Goal: Transaction & Acquisition: Subscribe to service/newsletter

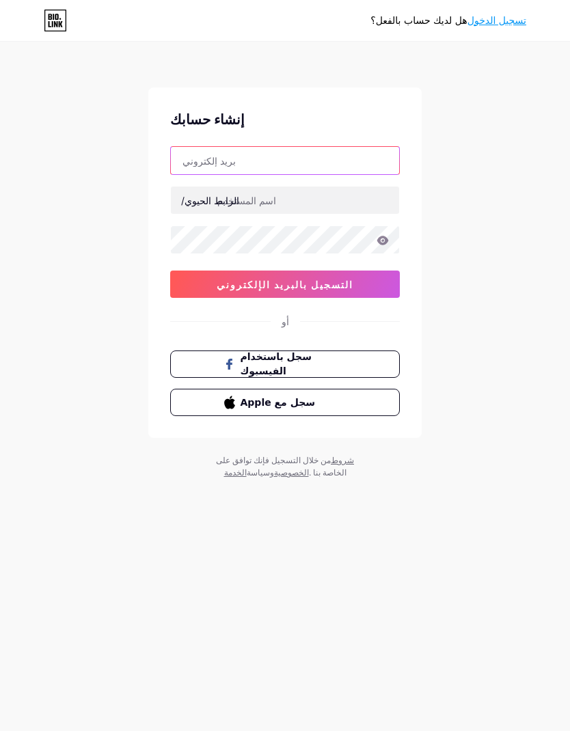
click at [358, 167] on input "text" at bounding box center [285, 160] width 228 height 27
type input "[EMAIL_ADDRESS][DOMAIN_NAME]"
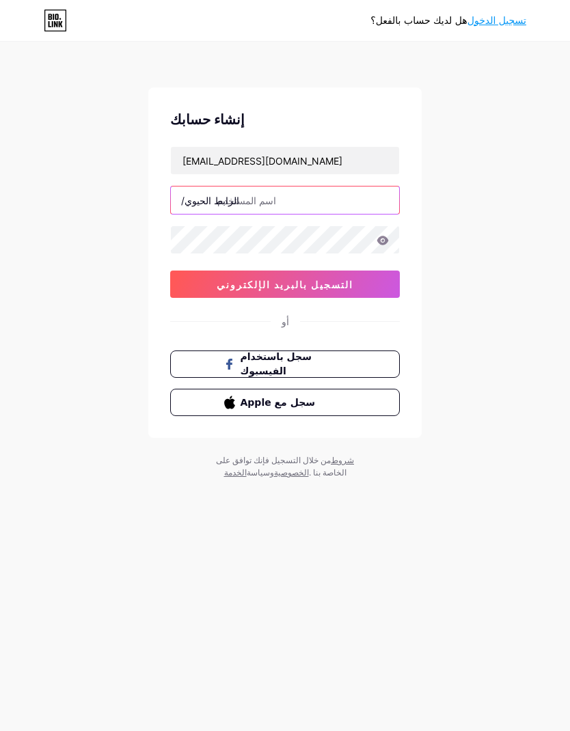
click at [333, 202] on input "text" at bounding box center [285, 200] width 228 height 27
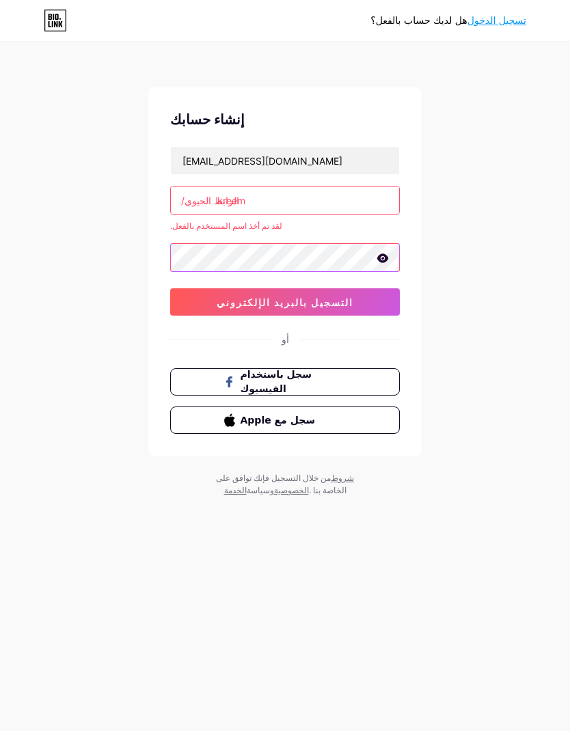
click at [353, 304] on font "التسجيل بالبريد الإلكتروني" at bounding box center [285, 303] width 137 height 12
click at [302, 204] on input "kreem" at bounding box center [285, 200] width 228 height 27
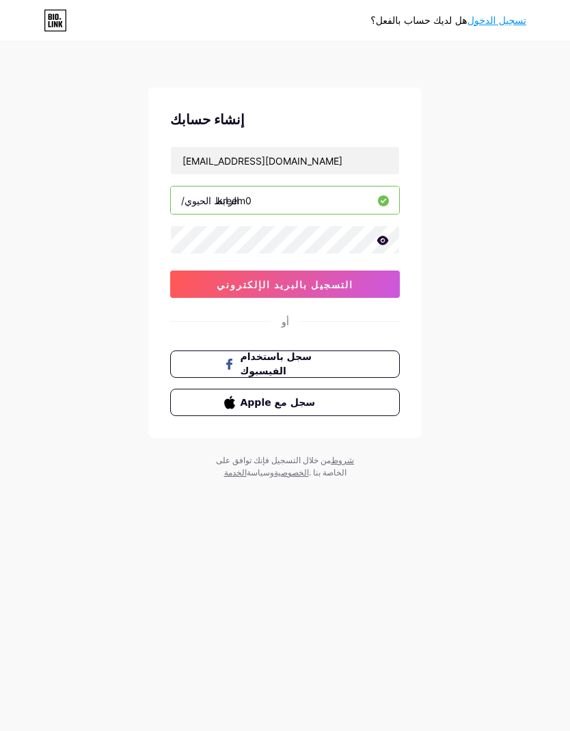
type input "kreem0"
click at [353, 279] on font "التسجيل بالبريد الإلكتروني" at bounding box center [285, 285] width 137 height 12
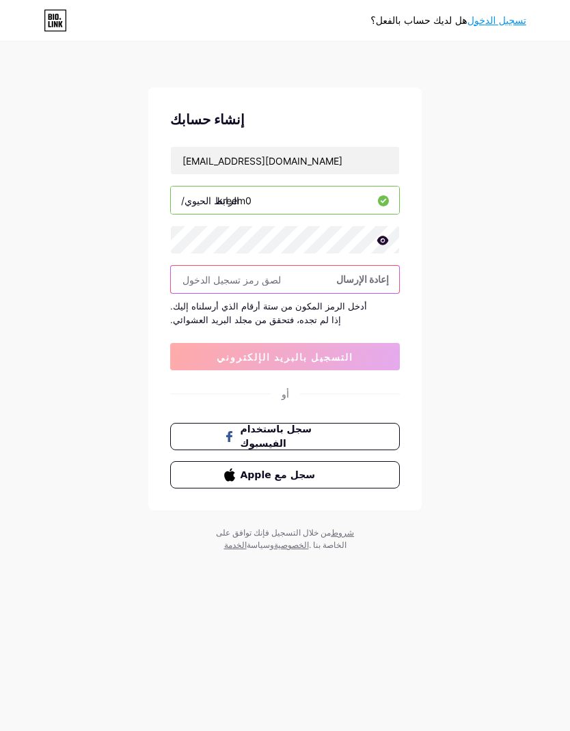
click at [300, 277] on input "text" at bounding box center [285, 279] width 228 height 27
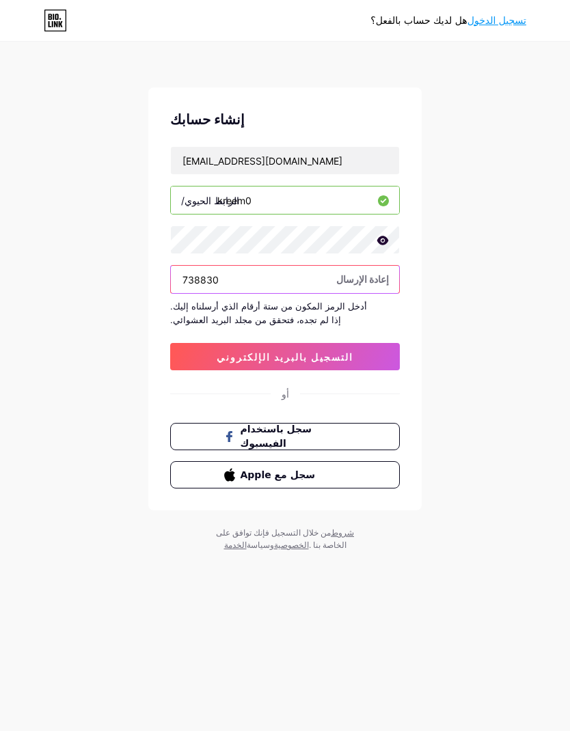
type input "738830"
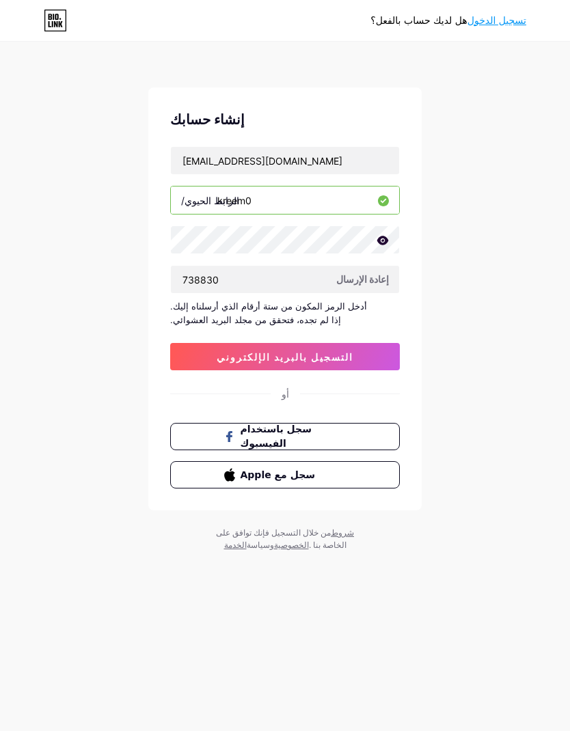
click at [374, 357] on button "التسجيل بالبريد الإلكتروني" at bounding box center [285, 356] width 230 height 27
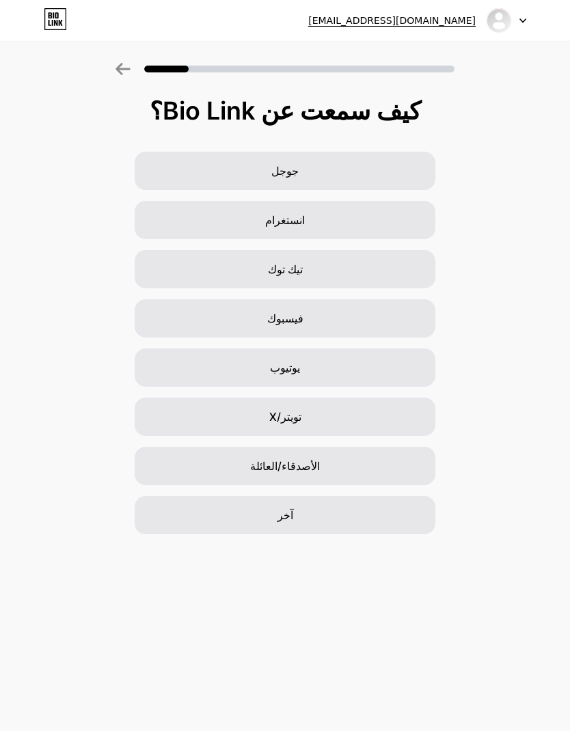
click at [338, 515] on div "آخر" at bounding box center [285, 515] width 301 height 38
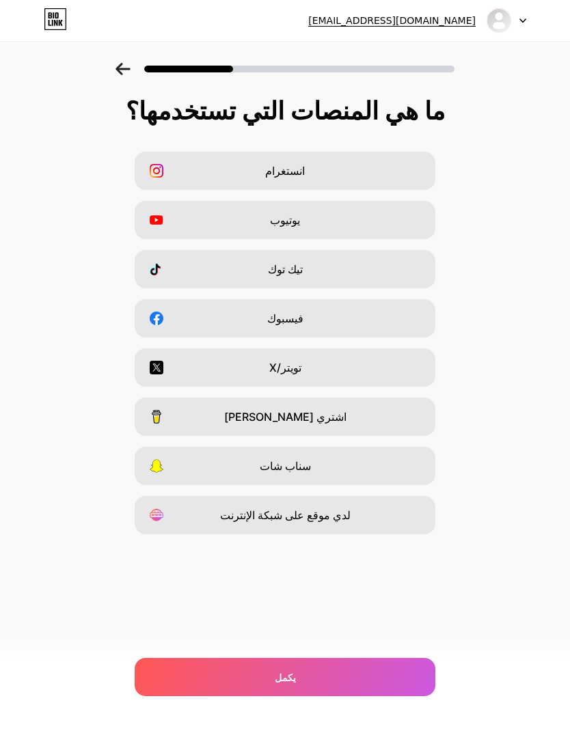
click at [384, 160] on div "انستغرام" at bounding box center [285, 171] width 301 height 38
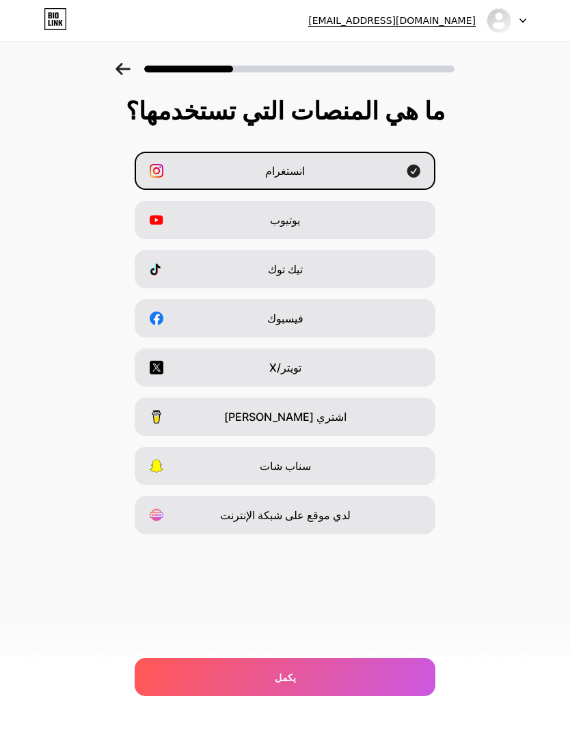
click at [303, 679] on div "يكمل" at bounding box center [285, 677] width 301 height 38
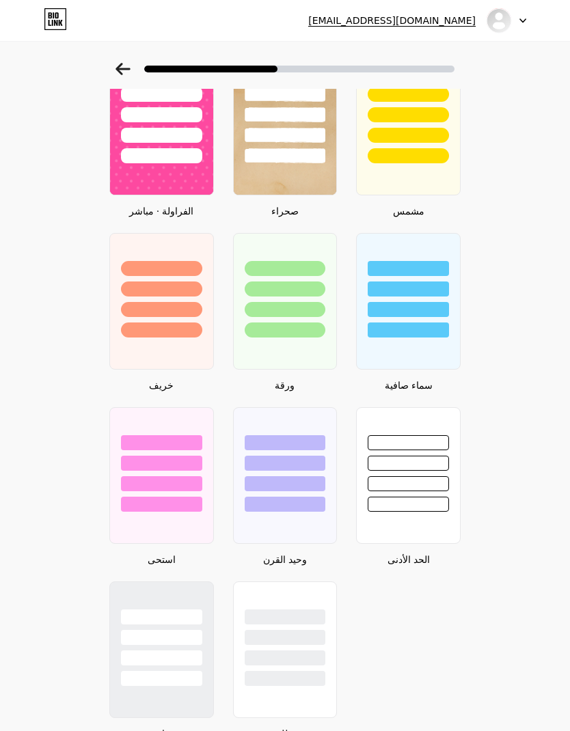
scroll to position [804, 0]
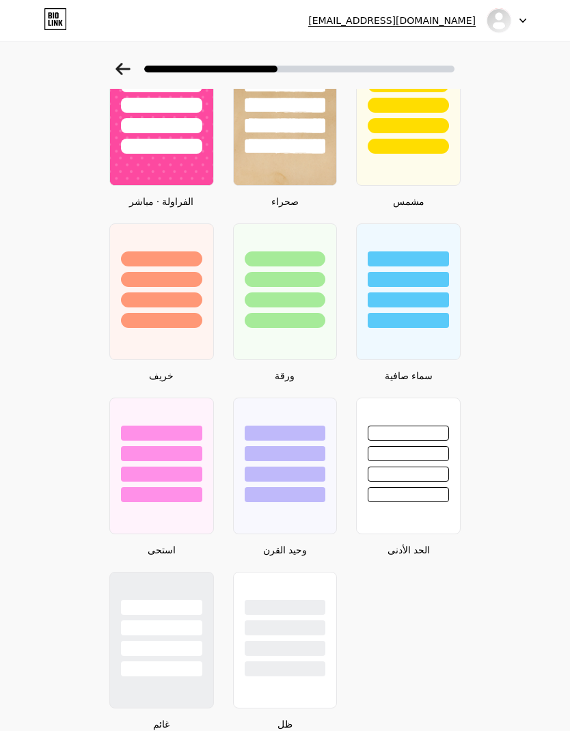
click at [181, 681] on div at bounding box center [161, 640] width 105 height 137
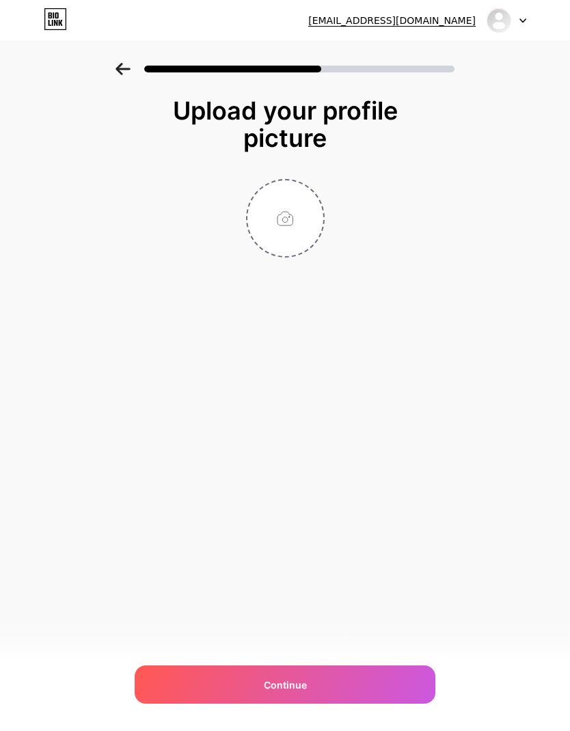
scroll to position [55, 0]
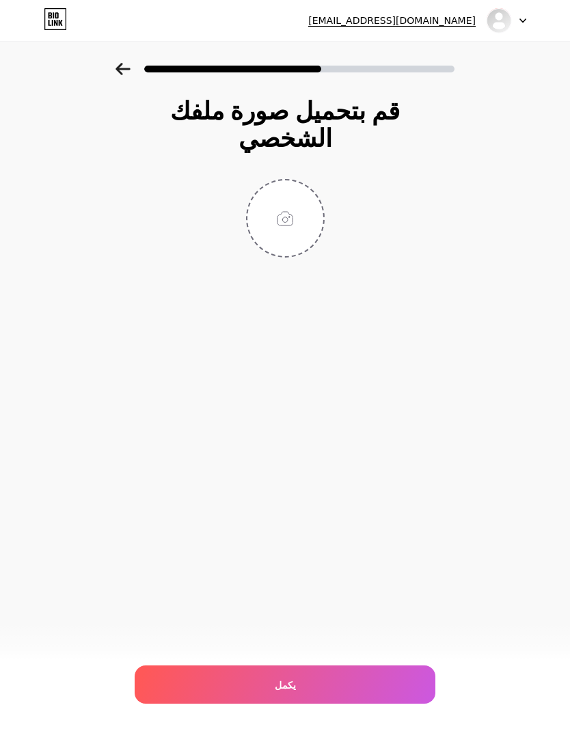
click at [295, 180] on input "file" at bounding box center [285, 218] width 76 height 76
type input "C:\fakepath\6639da8d-d511-471f-b279-c380dd9a20b6.jpeg"
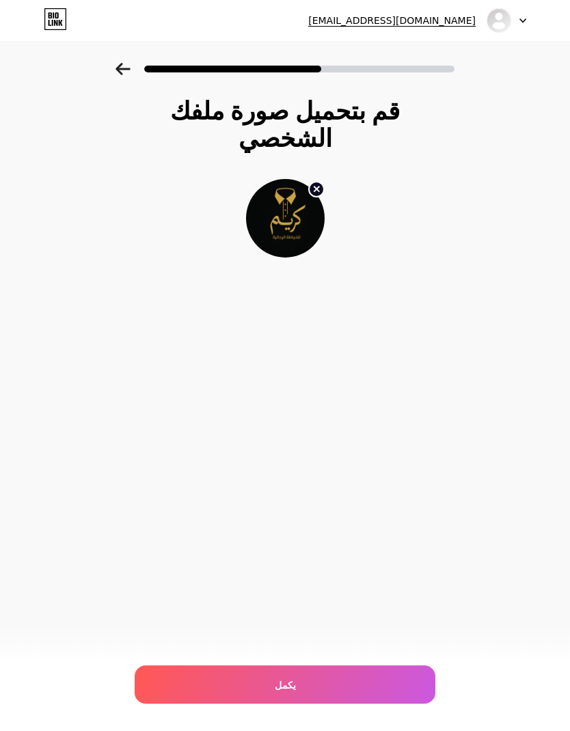
click at [343, 683] on div "يكمل" at bounding box center [285, 685] width 301 height 38
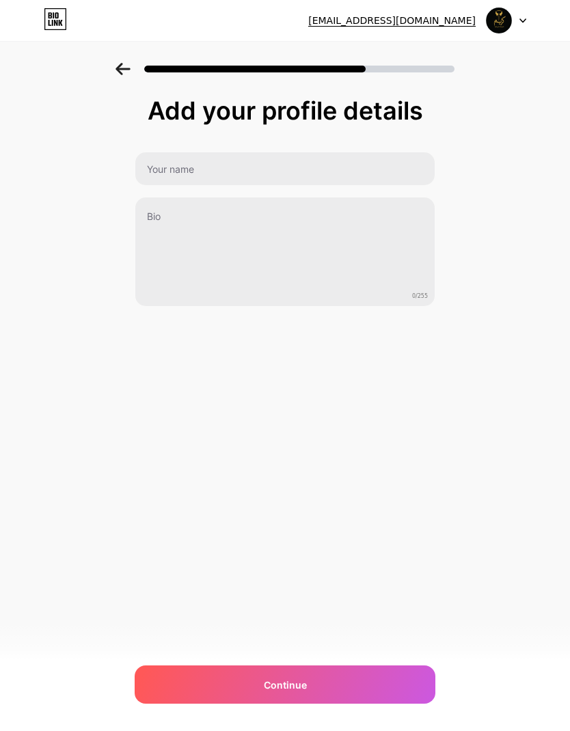
scroll to position [0, 0]
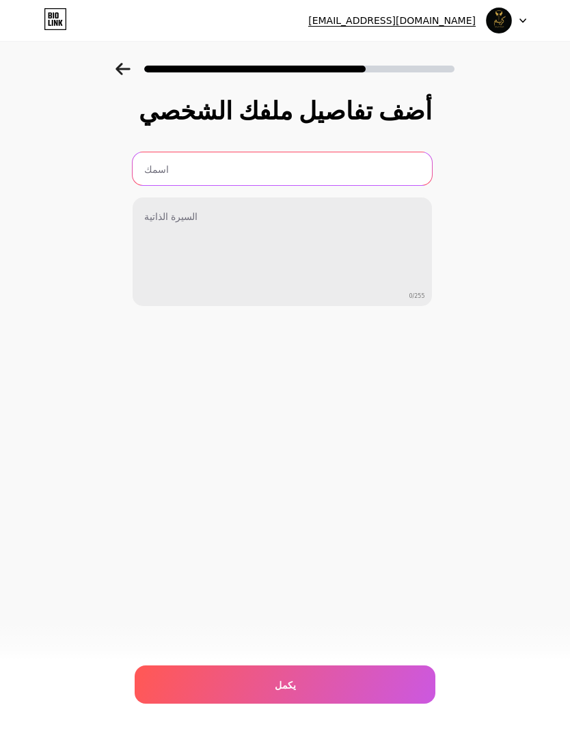
click at [379, 165] on input "text" at bounding box center [282, 168] width 299 height 33
type input "كريم للخياطة الرجالية"
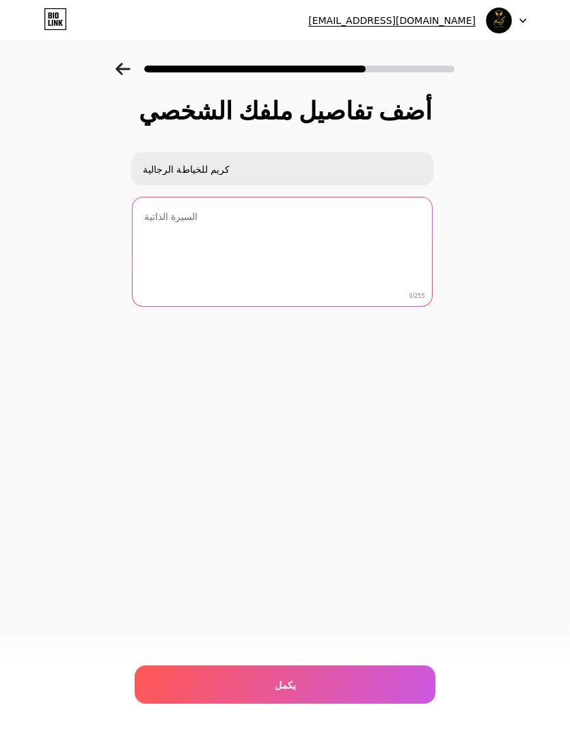
click at [331, 197] on textarea at bounding box center [282, 252] width 299 height 110
type textarea "للأناقة عنوان.."
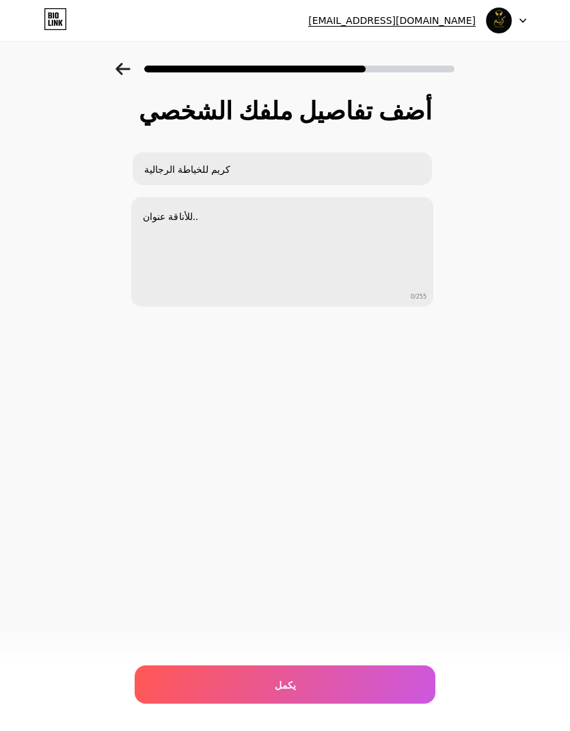
click at [545, 405] on div "[EMAIL_ADDRESS][DOMAIN_NAME] تسجيل الخروج تم نسخ الرابط أضف تفاصيل ملفك الشخصي …" at bounding box center [285, 365] width 570 height 731
click at [338, 688] on div "يكمل" at bounding box center [285, 685] width 301 height 38
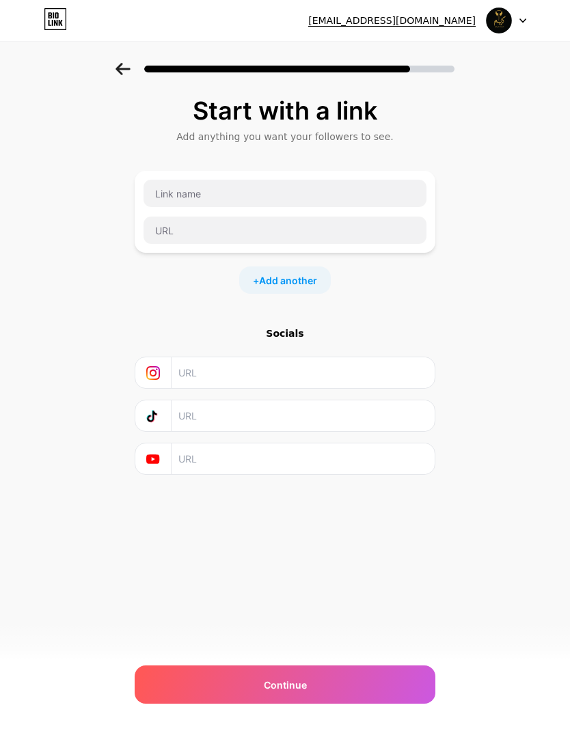
scroll to position [0, 0]
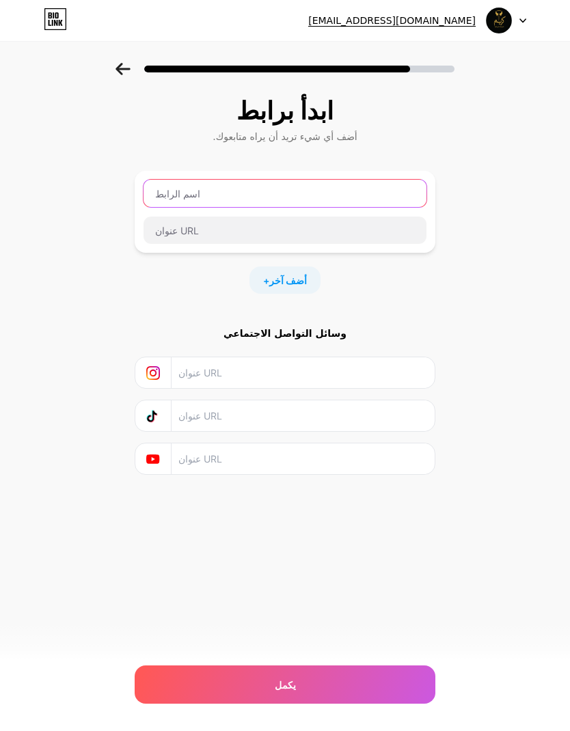
click at [346, 199] on input "text" at bounding box center [285, 193] width 283 height 27
type input "ق"
type input "موقعنا"
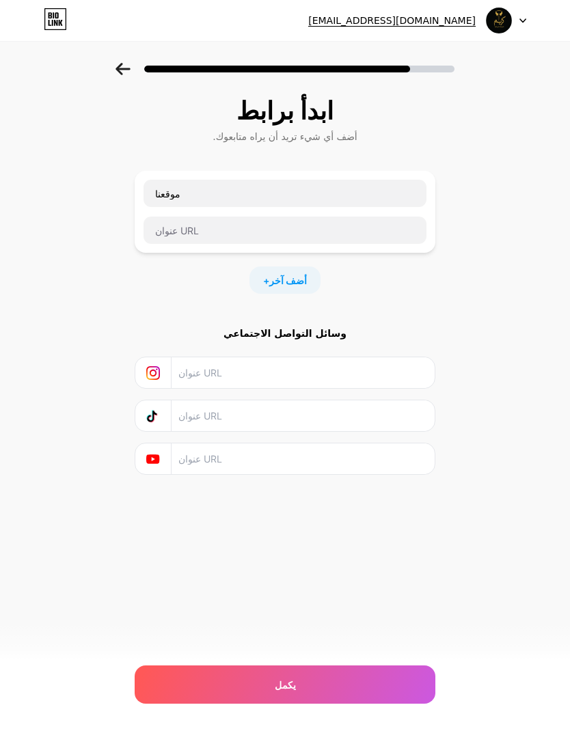
click at [295, 217] on input "text" at bounding box center [285, 230] width 283 height 27
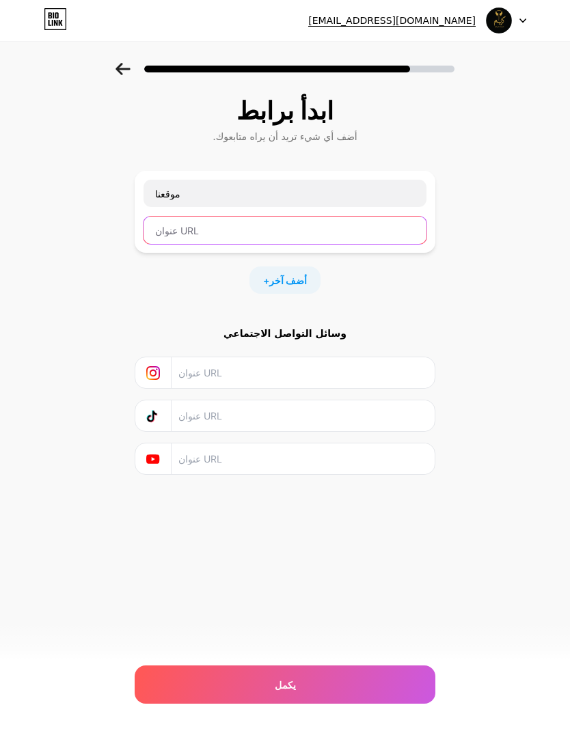
click at [273, 217] on input "text" at bounding box center [285, 230] width 283 height 27
paste input "[URL][DOMAIN_NAME]"
type input "[URL][DOMAIN_NAME]"
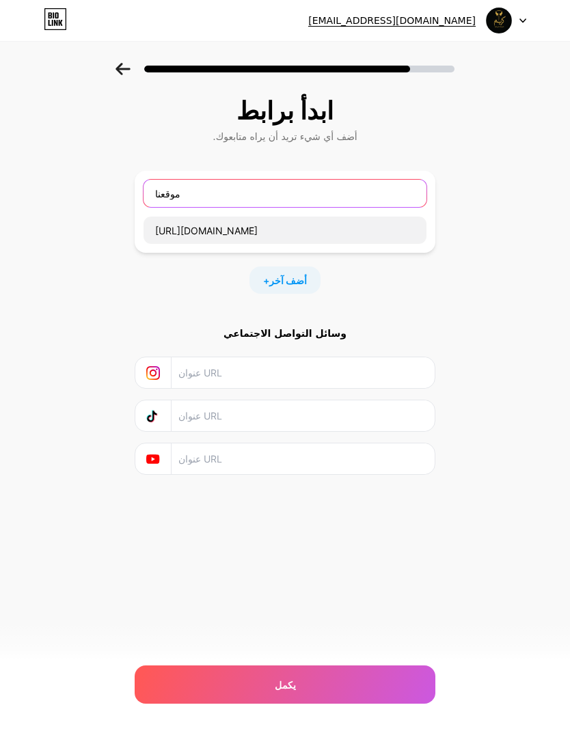
click at [155, 180] on input "موقعنا" at bounding box center [285, 193] width 283 height 27
type input "📍موقعنا"
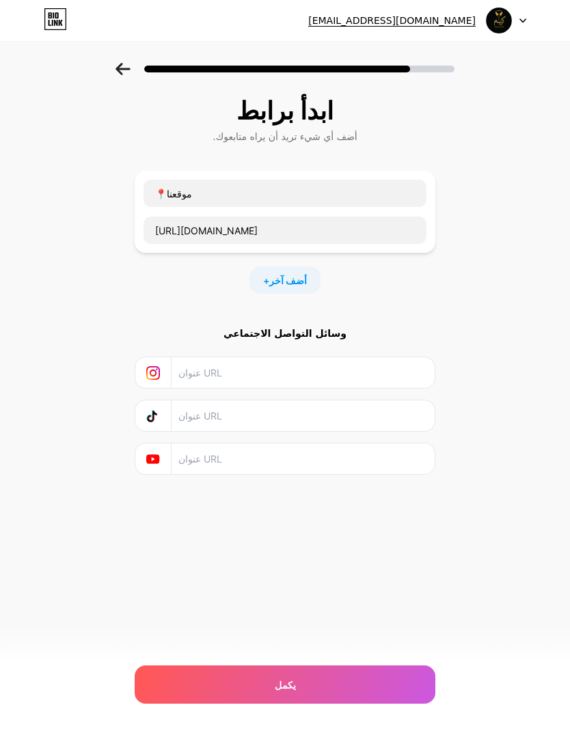
click at [483, 238] on div "ابدأ برابط أضف أي شيء تريد أن يراه متابعوك. 📍موقعنا [URL][DOMAIN_NAME] + أضف آخ…" at bounding box center [285, 303] width 570 height 480
click at [304, 682] on div "يكمل" at bounding box center [285, 685] width 301 height 38
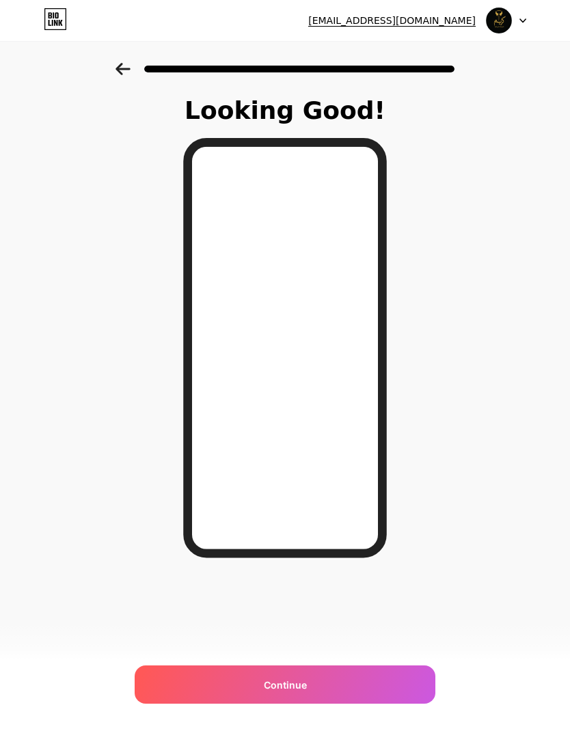
scroll to position [0, 0]
click at [314, 730] on html "[EMAIL_ADDRESS][DOMAIN_NAME] تسجيل الخروج تم نسخ الرابط تبدو جيدة! يكمل النص ال…" at bounding box center [285, 365] width 570 height 731
click at [305, 730] on html "[EMAIL_ADDRESS][DOMAIN_NAME] تسجيل الخروج تم نسخ الرابط تبدو جيدة! يكمل النص ال…" at bounding box center [285, 365] width 570 height 731
click at [326, 730] on html "[EMAIL_ADDRESS][DOMAIN_NAME] تسجيل الخروج تم نسخ الرابط تبدو جيدة! يكمل النص ال…" at bounding box center [285, 365] width 570 height 731
click at [344, 730] on html "[EMAIL_ADDRESS][DOMAIN_NAME] تسجيل الخروج تم نسخ الرابط تبدو جيدة! يكمل النص ال…" at bounding box center [285, 365] width 570 height 731
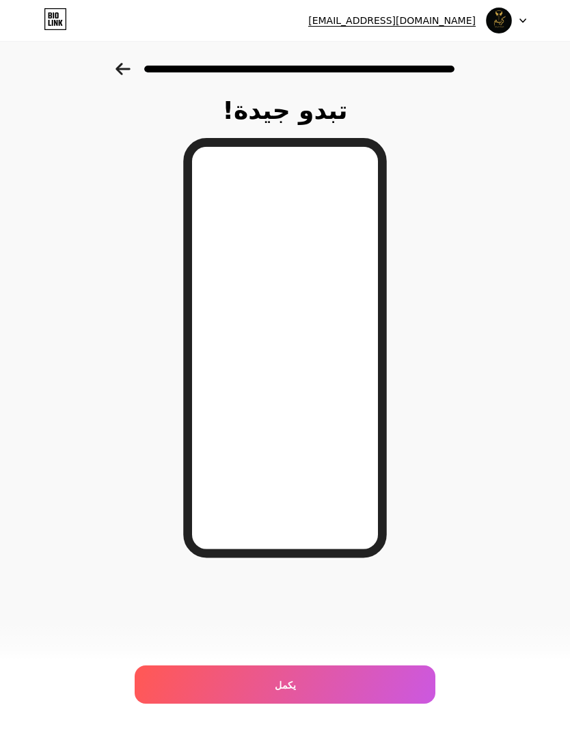
click at [346, 730] on html "[EMAIL_ADDRESS][DOMAIN_NAME] تسجيل الخروج تم نسخ الرابط تبدو جيدة! يكمل النص ال…" at bounding box center [285, 365] width 570 height 731
click at [279, 684] on font "يكمل" at bounding box center [285, 685] width 21 height 12
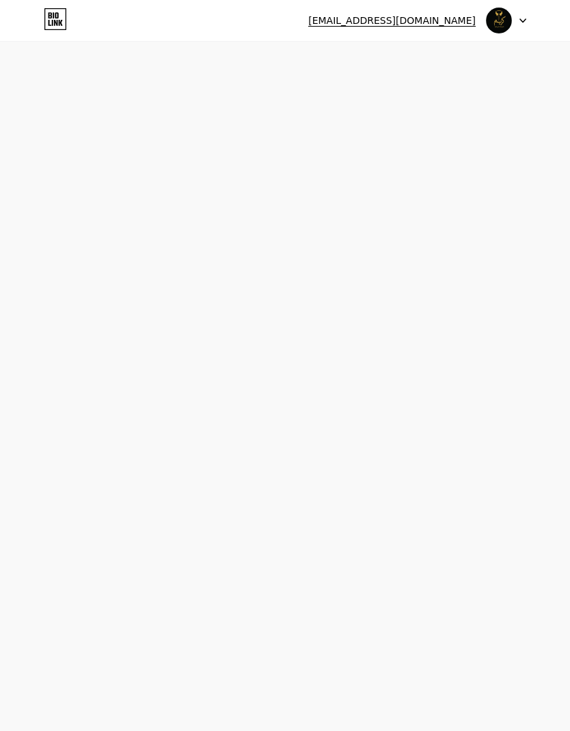
click at [290, 683] on div "[EMAIL_ADDRESS][DOMAIN_NAME] تسجيل الخروج تم نسخ الرابط Start your 7 day free t…" at bounding box center [285, 365] width 570 height 731
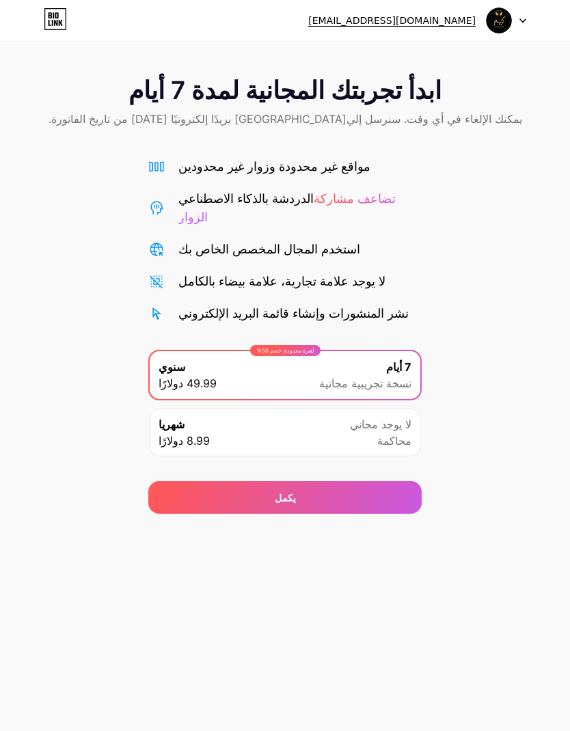
click at [382, 495] on div "يكمل" at bounding box center [284, 497] width 273 height 33
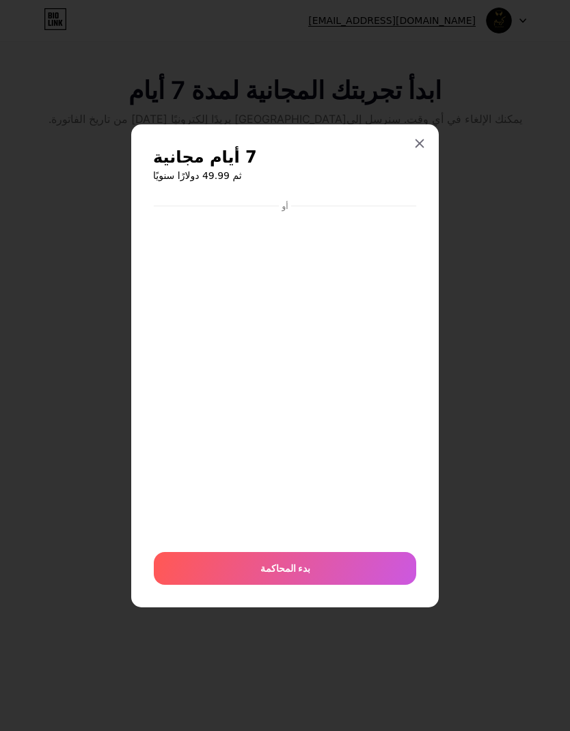
click at [420, 149] on icon at bounding box center [419, 143] width 11 height 11
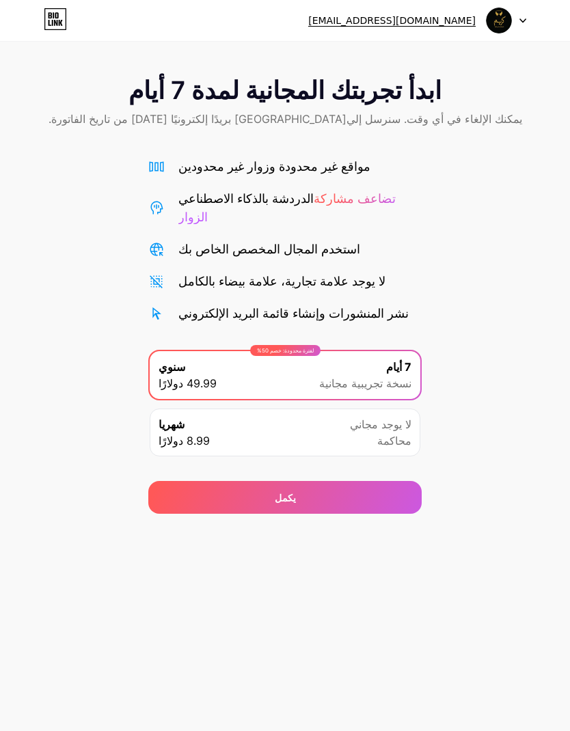
click at [324, 422] on div "شهريا 8.99 دولارًا لا يوجد مجاني محاكمة" at bounding box center [285, 433] width 271 height 48
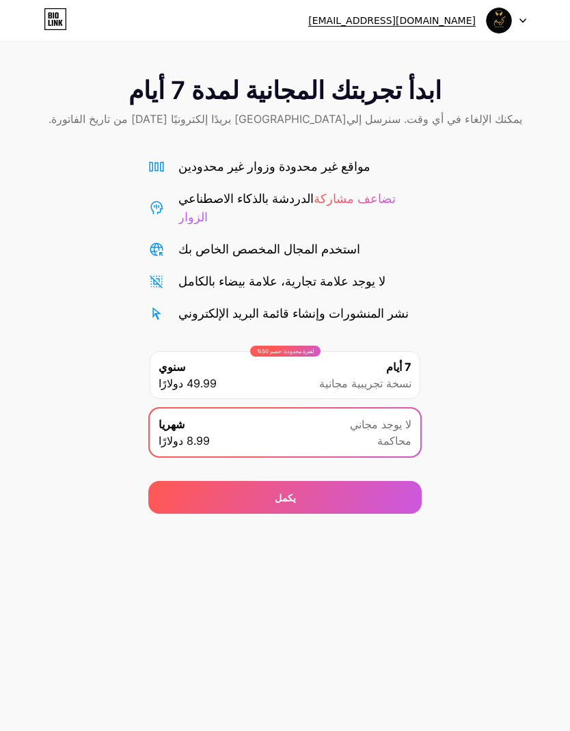
click at [262, 481] on div "يكمل" at bounding box center [284, 497] width 273 height 33
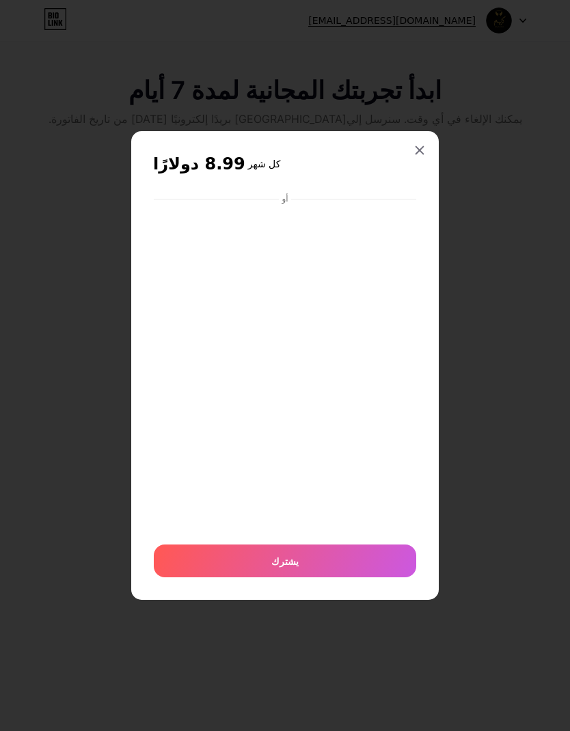
click at [418, 154] on icon at bounding box center [420, 151] width 8 height 8
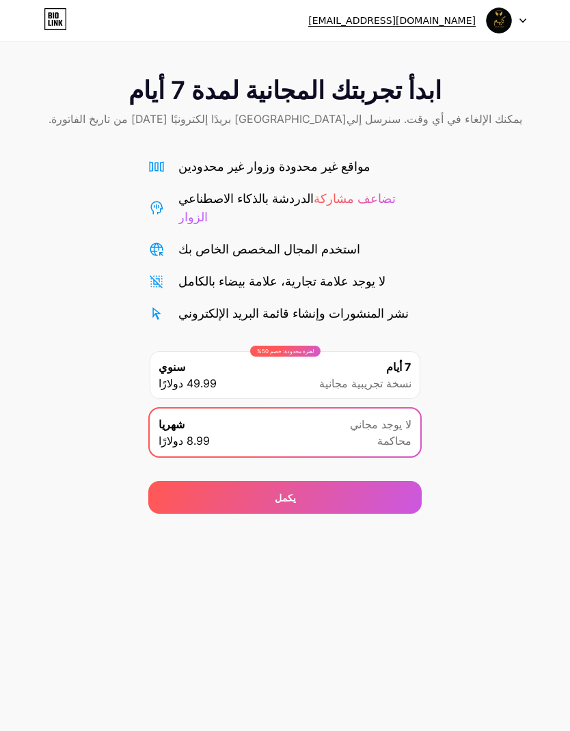
click at [547, 62] on div "ابدأ تجربتك المجانية لمدة 7 أيام يمكنك الإلغاء في أي وقت. سنرسل إلي[GEOGRAPHIC_…" at bounding box center [285, 257] width 570 height 514
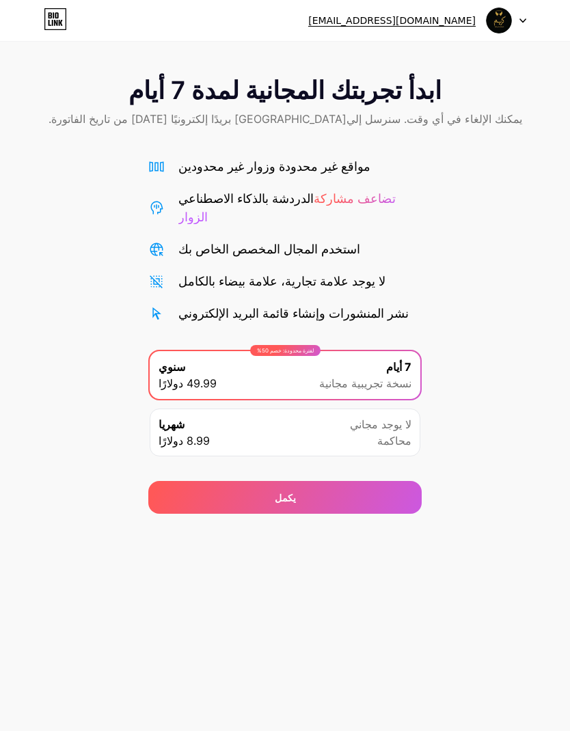
click at [522, 25] on div at bounding box center [507, 20] width 40 height 25
